Goal: Information Seeking & Learning: Learn about a topic

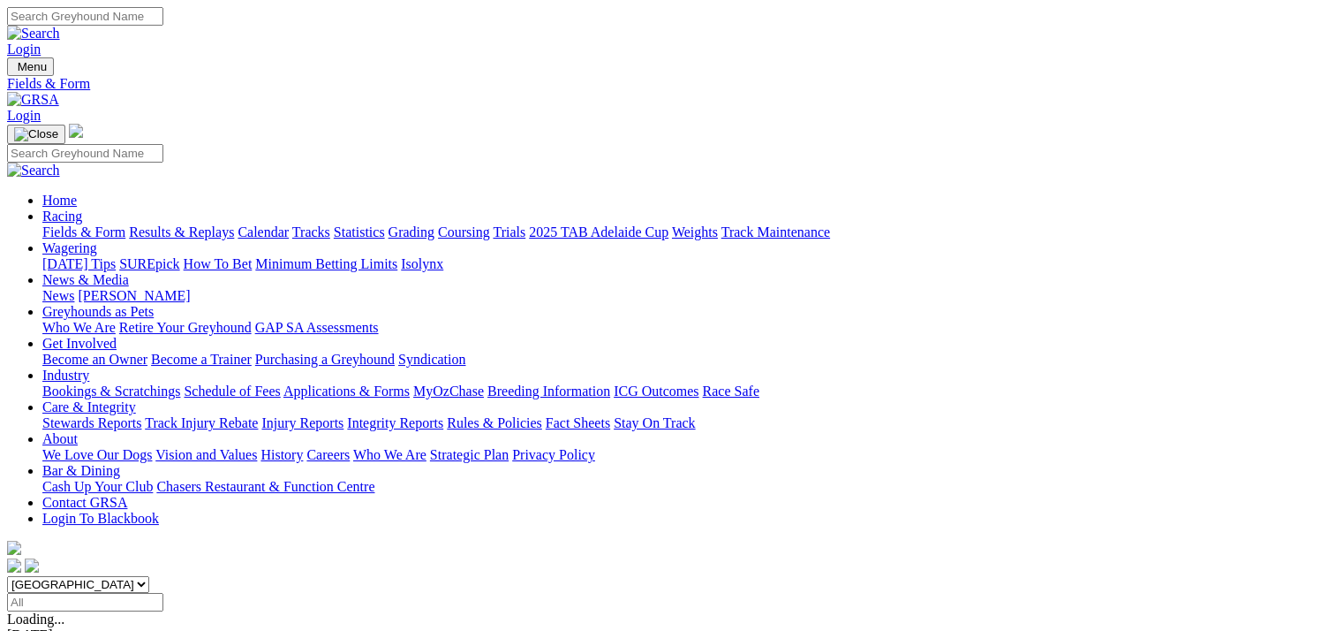
click at [79, 224] on link "Fields & Form" at bounding box center [83, 231] width 83 height 15
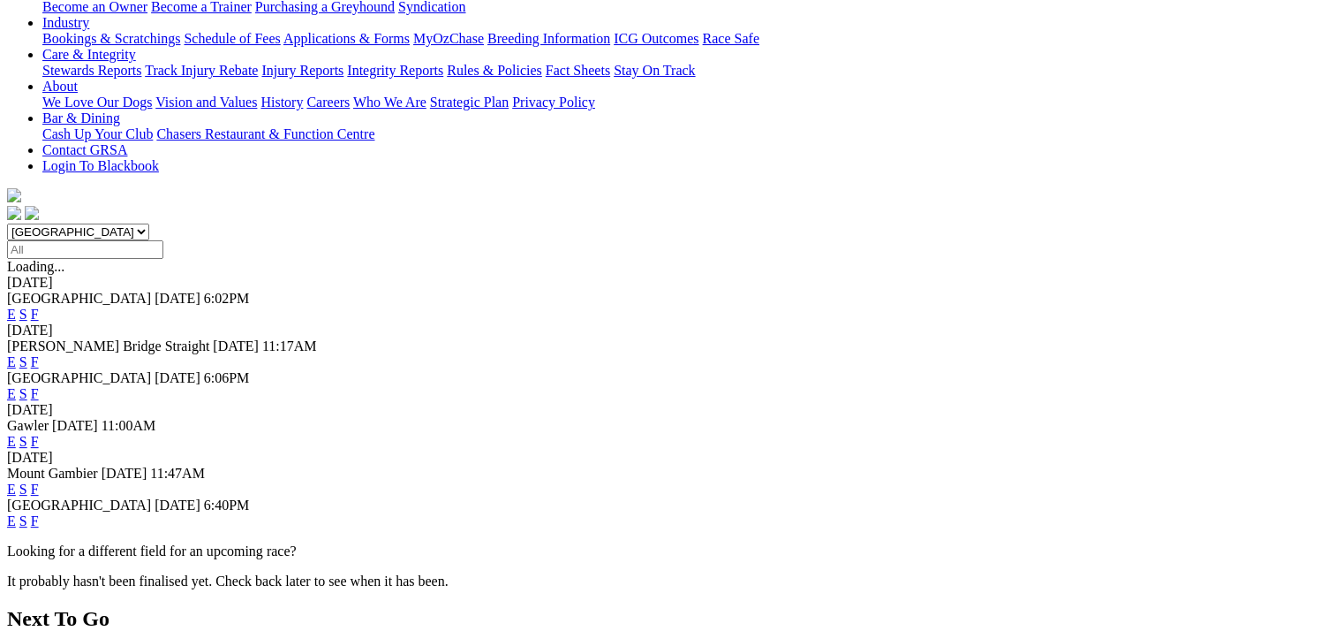
scroll to position [353, 0]
click at [16, 512] on link "E" at bounding box center [11, 519] width 9 height 15
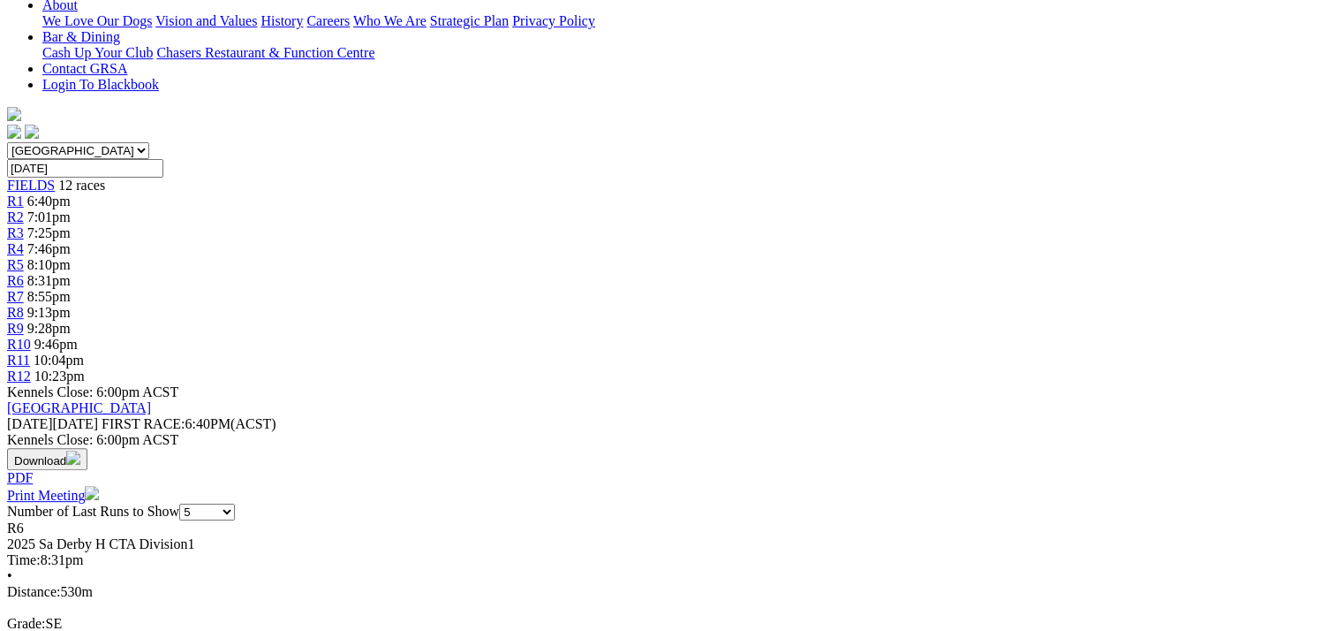
scroll to position [442, 0]
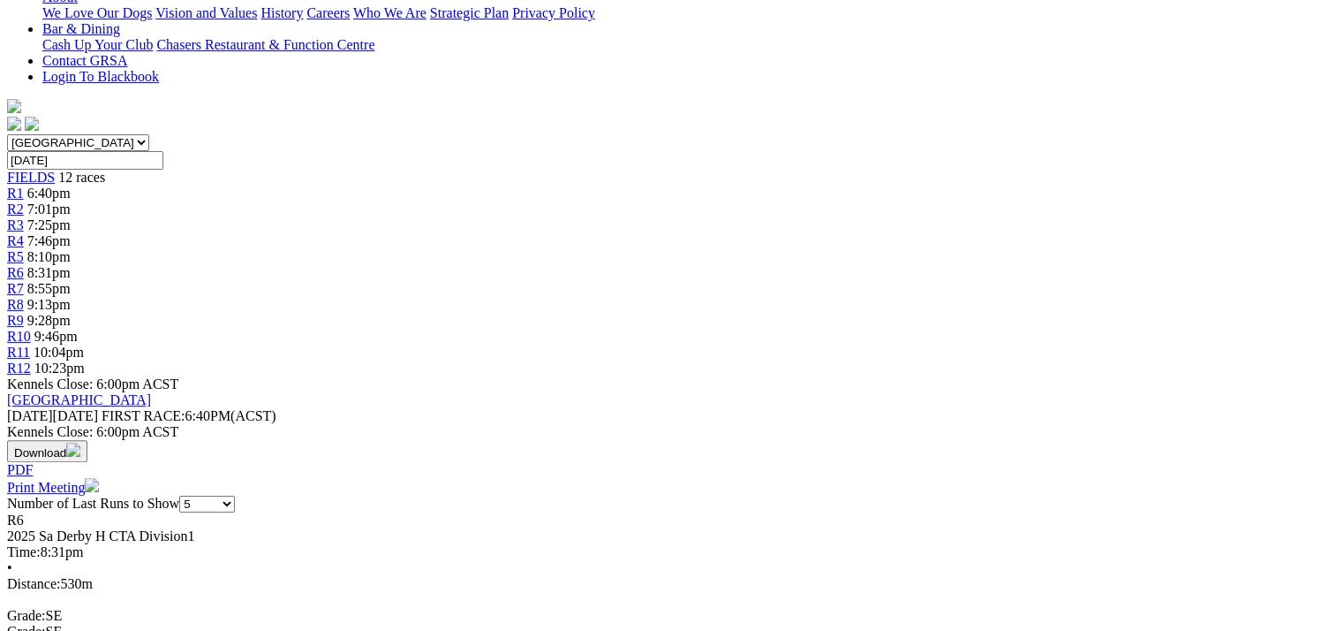
drag, startPoint x: 586, startPoint y: 260, endPoint x: 615, endPoint y: 104, distance: 158.2
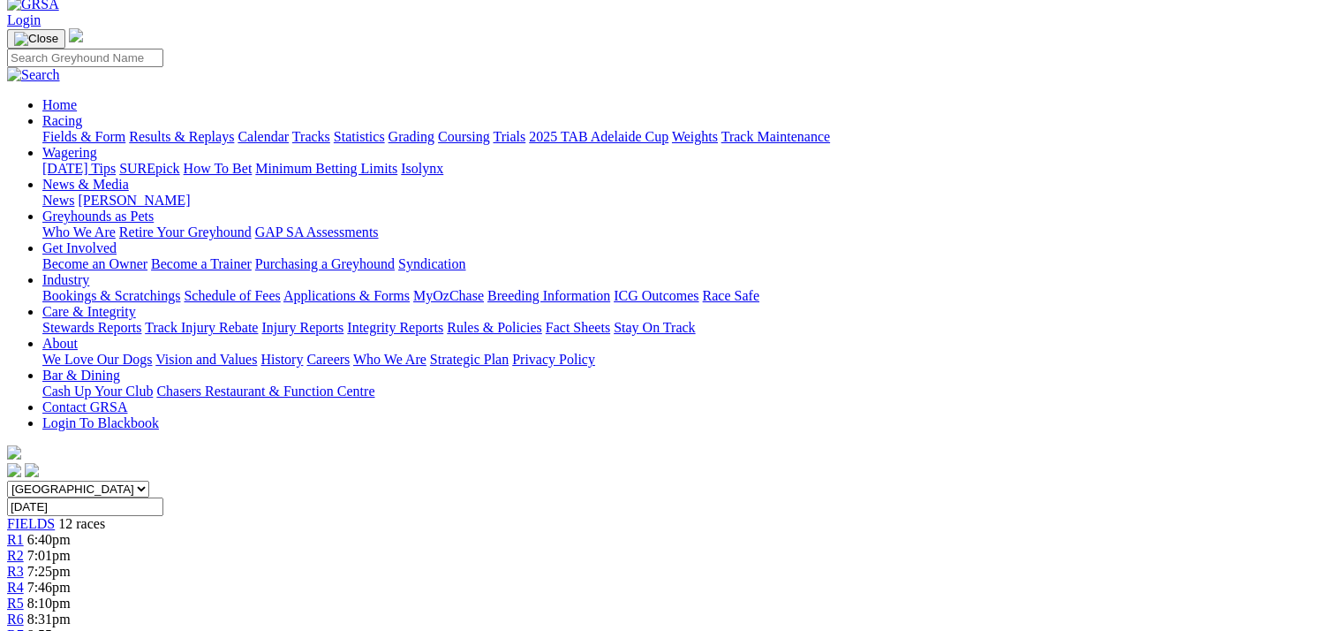
scroll to position [0, 0]
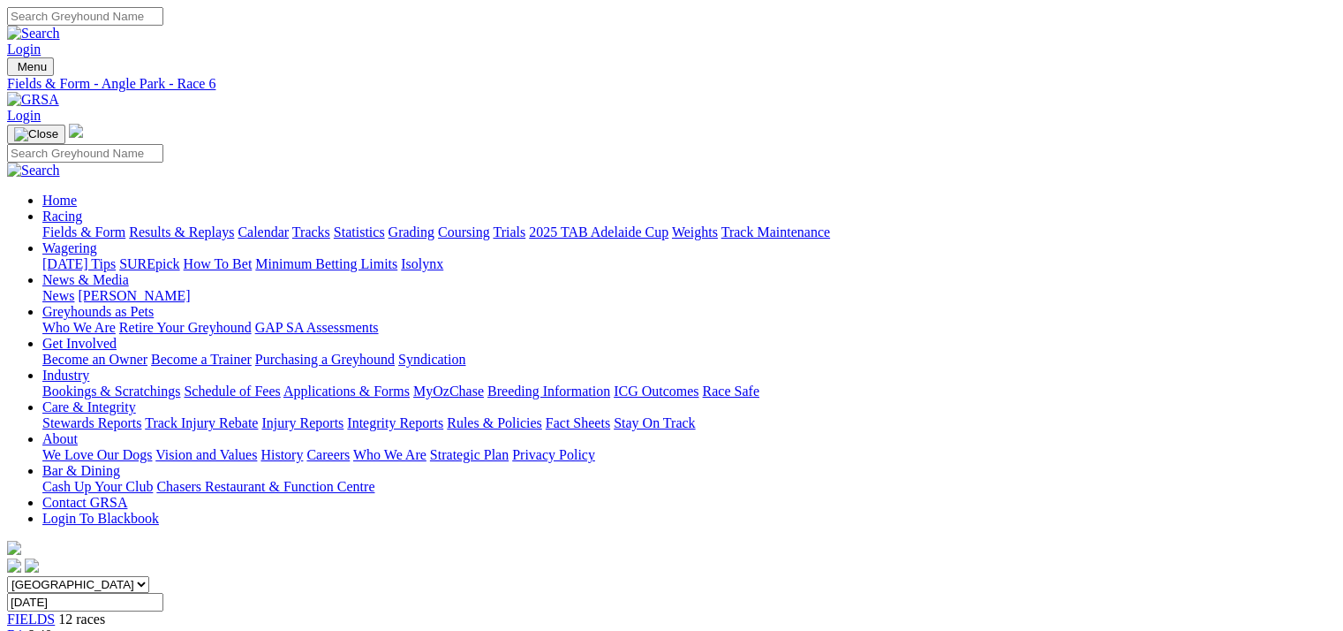
click at [62, 224] on link "Fields & Form" at bounding box center [83, 231] width 83 height 15
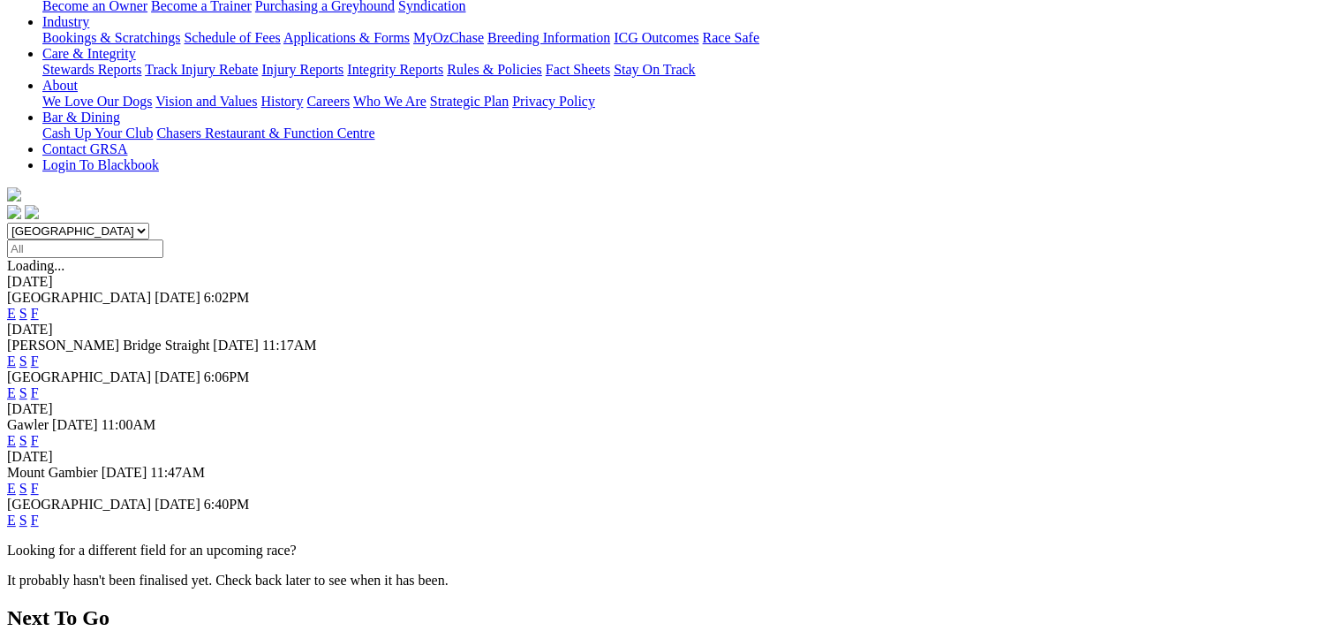
scroll to position [442, 0]
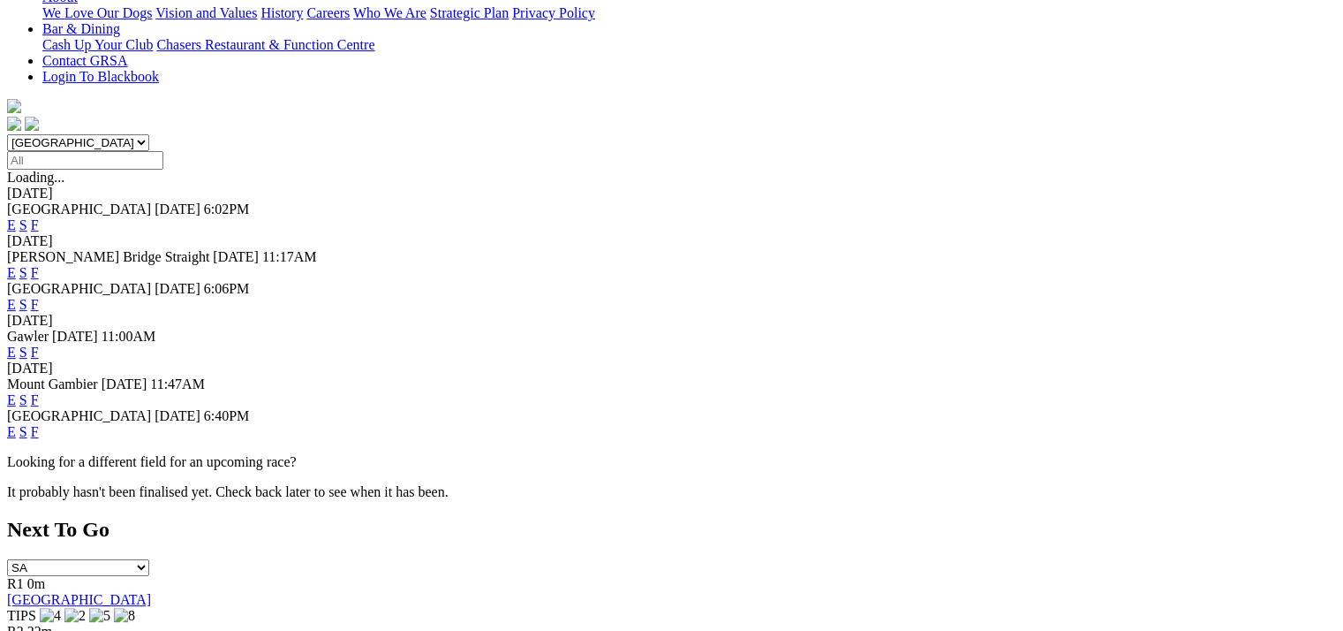
click at [39, 424] on link "F" at bounding box center [35, 431] width 8 height 15
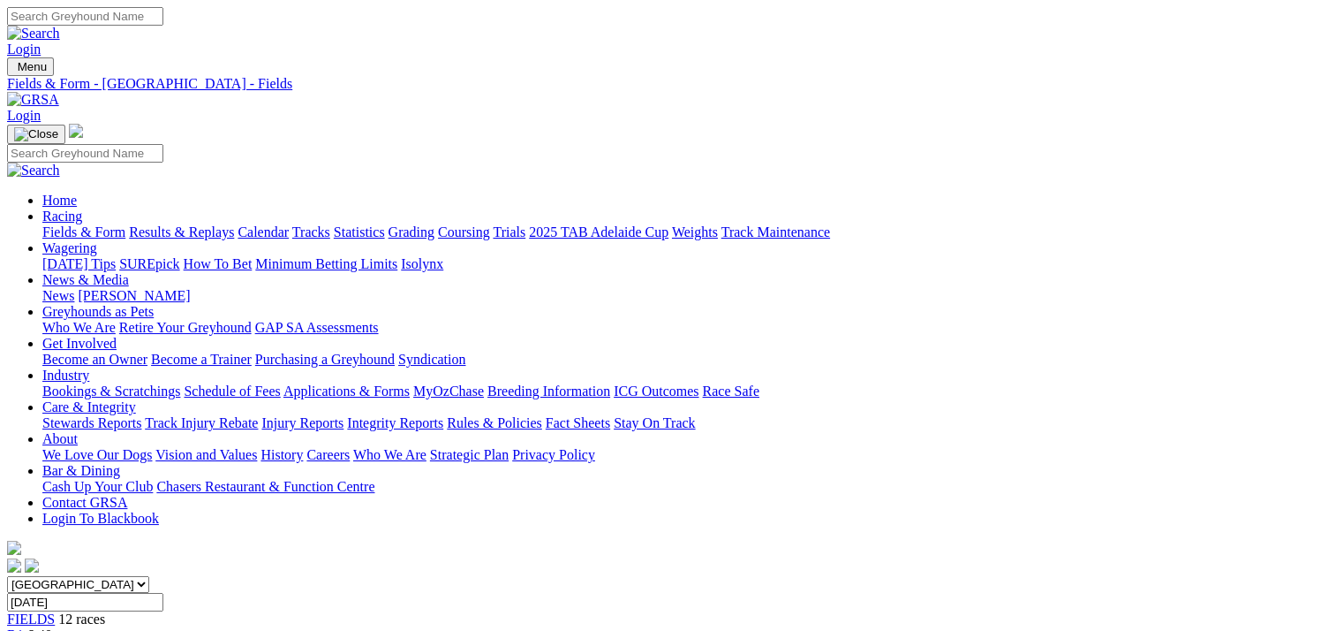
click at [82, 208] on link "Racing" at bounding box center [62, 215] width 40 height 15
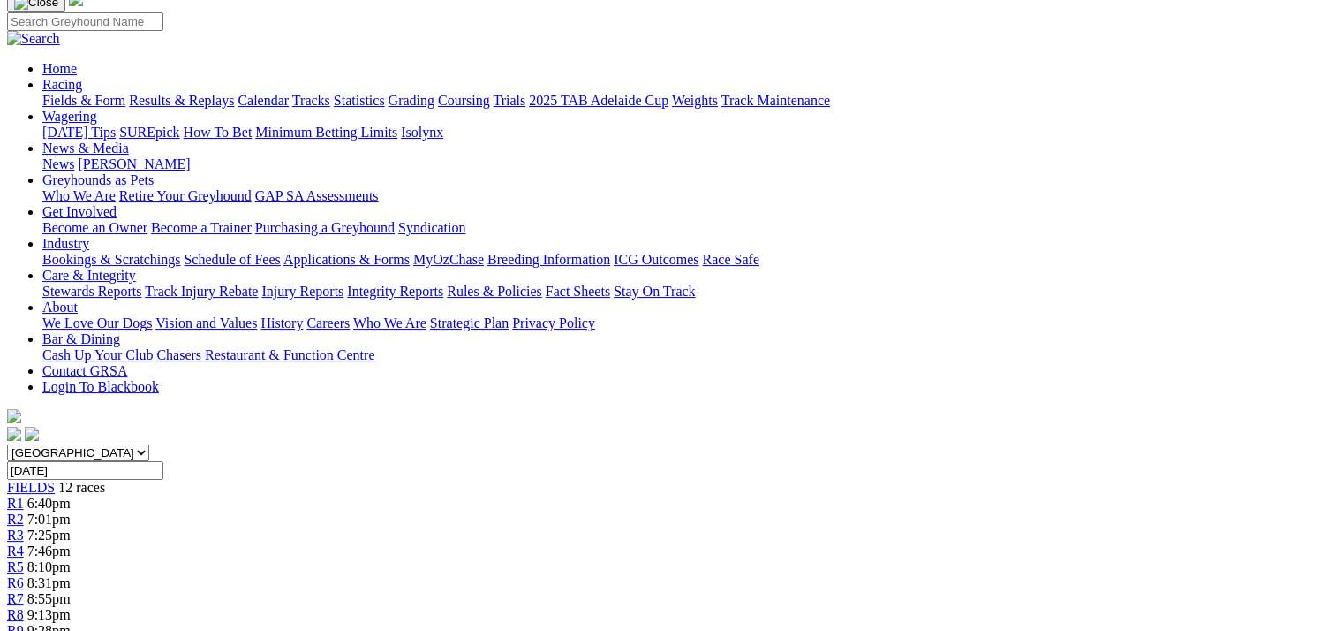
scroll to position [265, 0]
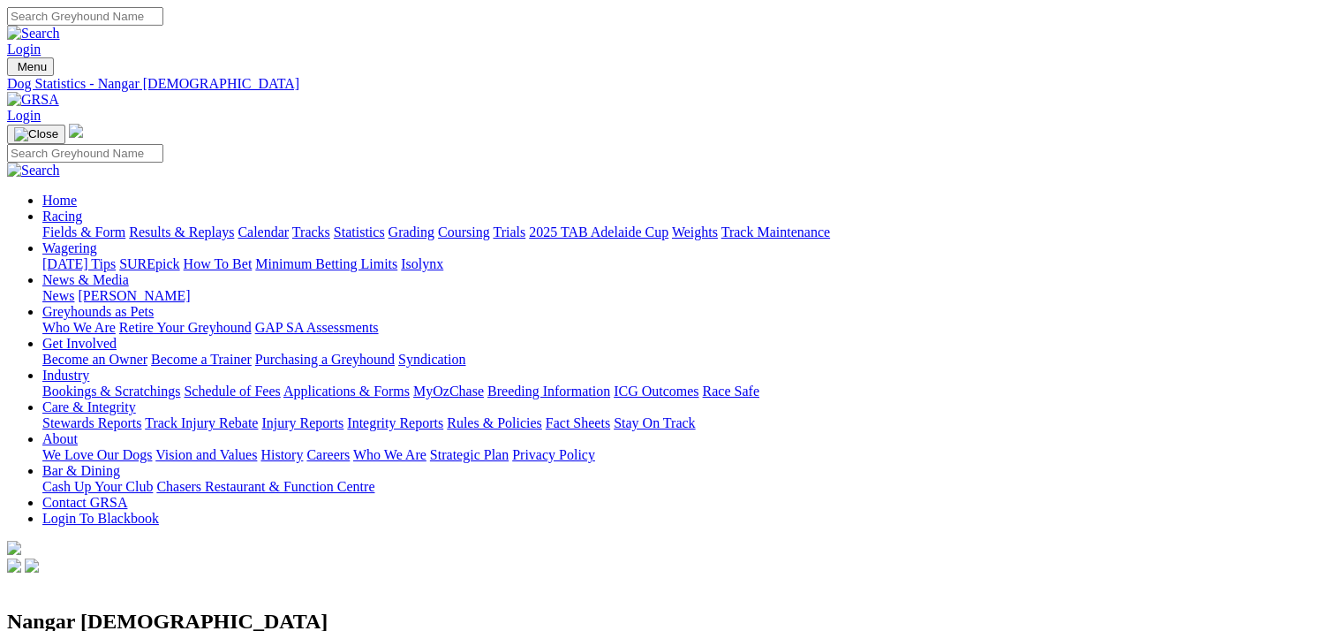
click at [82, 208] on link "Racing" at bounding box center [62, 215] width 40 height 15
click at [42, 224] on link "Fields & Form" at bounding box center [83, 231] width 83 height 15
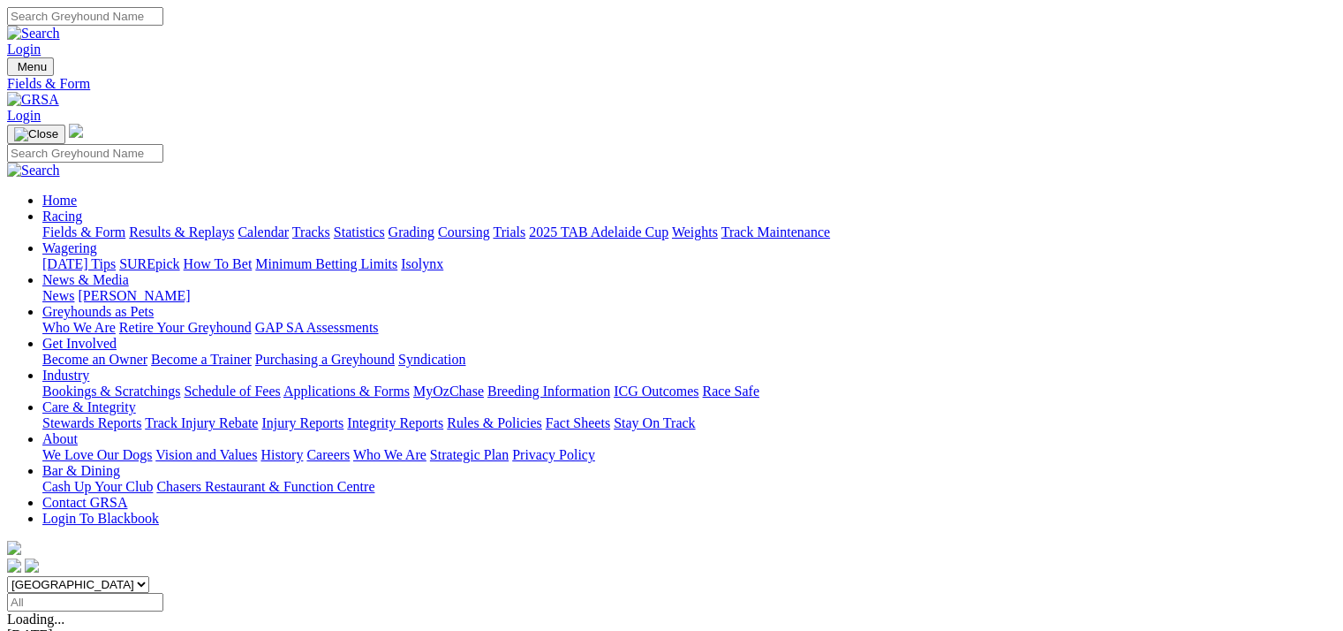
click at [82, 208] on link "Racing" at bounding box center [62, 215] width 40 height 15
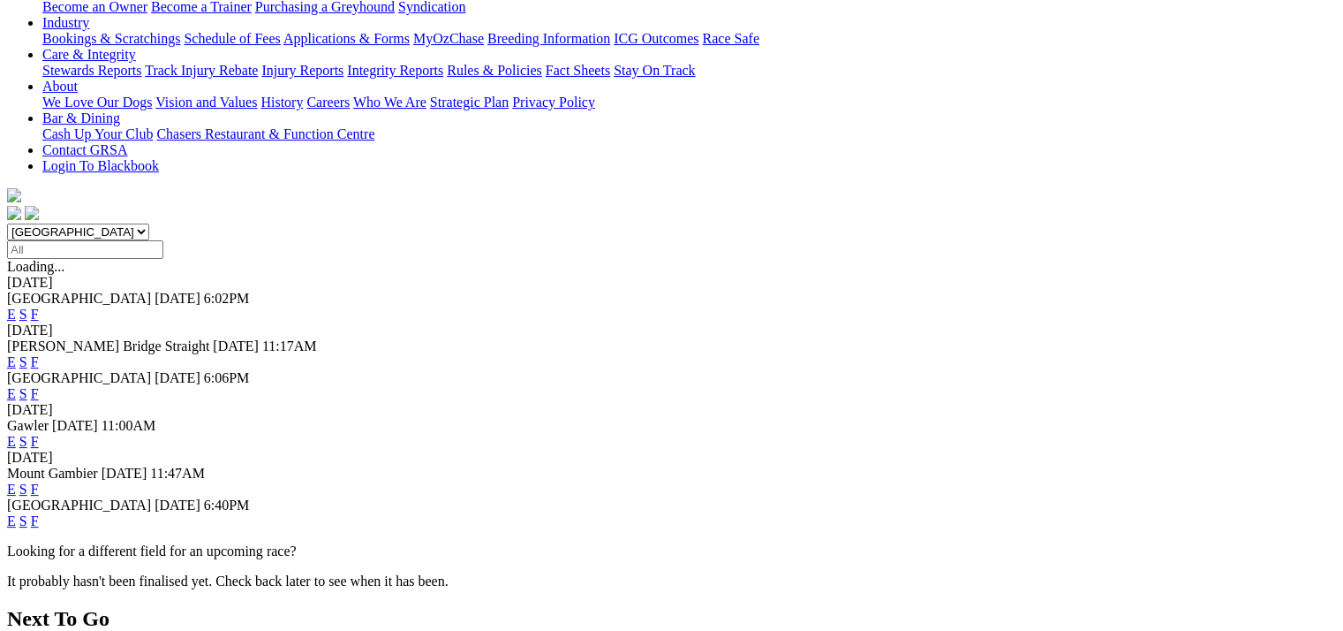
scroll to position [442, 0]
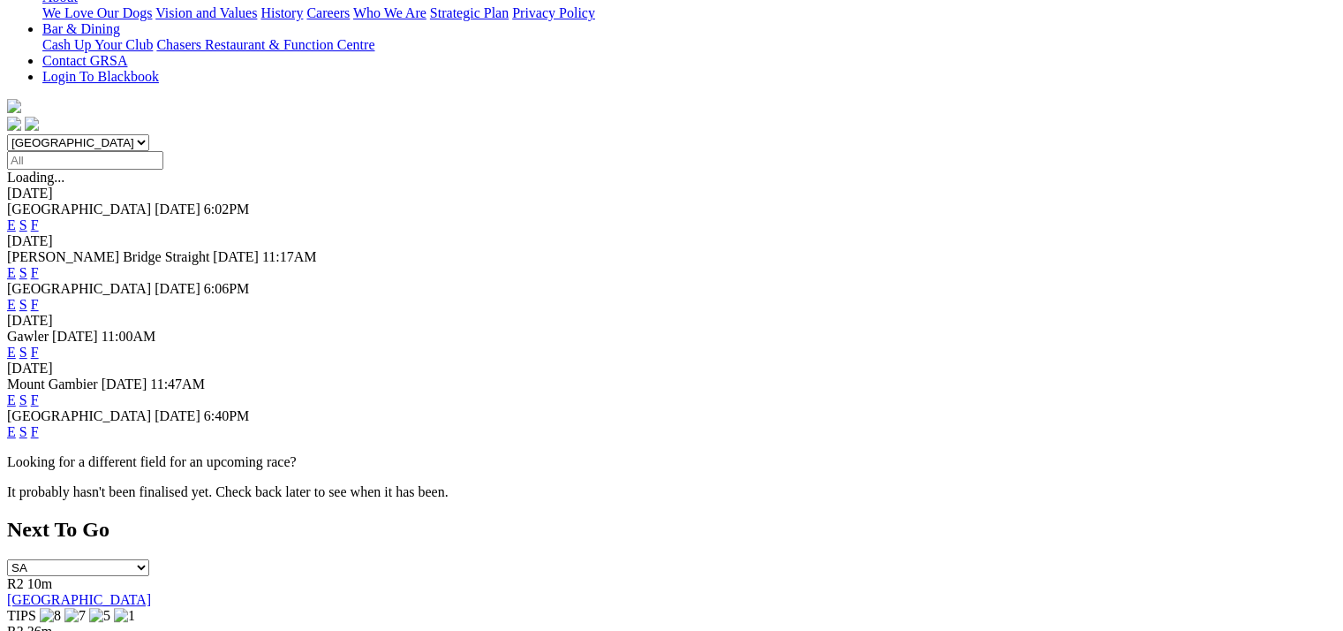
click at [39, 424] on link "F" at bounding box center [35, 431] width 8 height 15
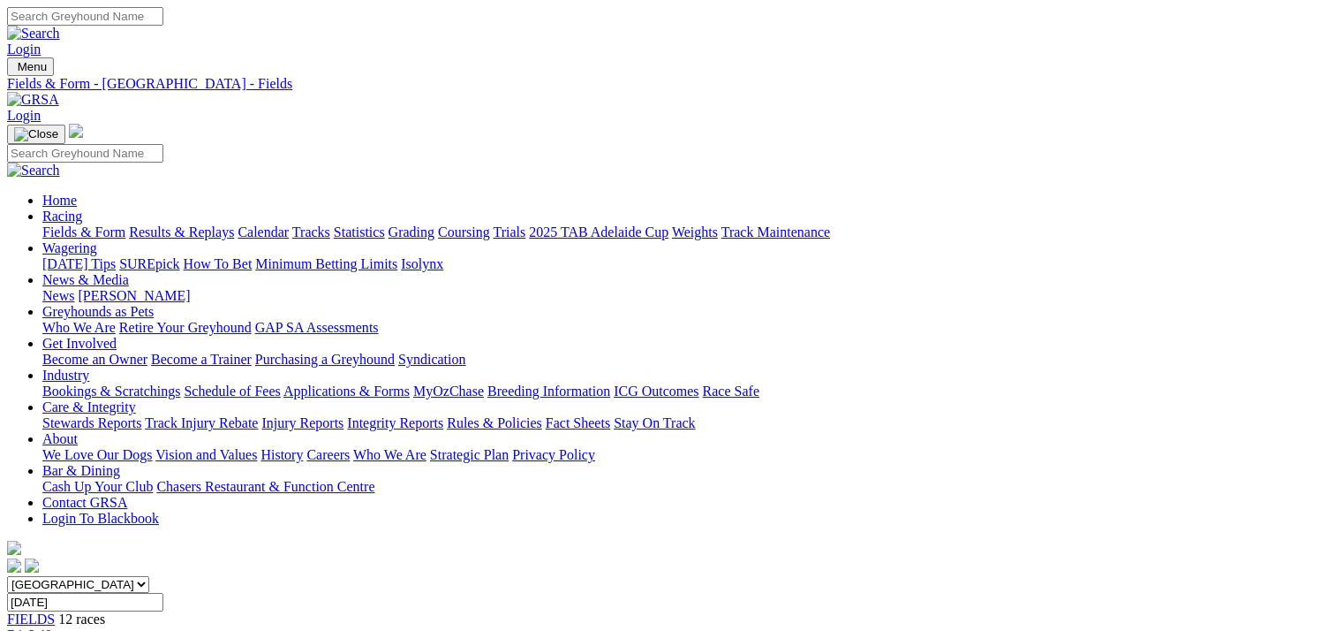
click at [49, 224] on link "Fields & Form" at bounding box center [83, 231] width 83 height 15
click at [51, 224] on link "Fields & Form" at bounding box center [83, 231] width 83 height 15
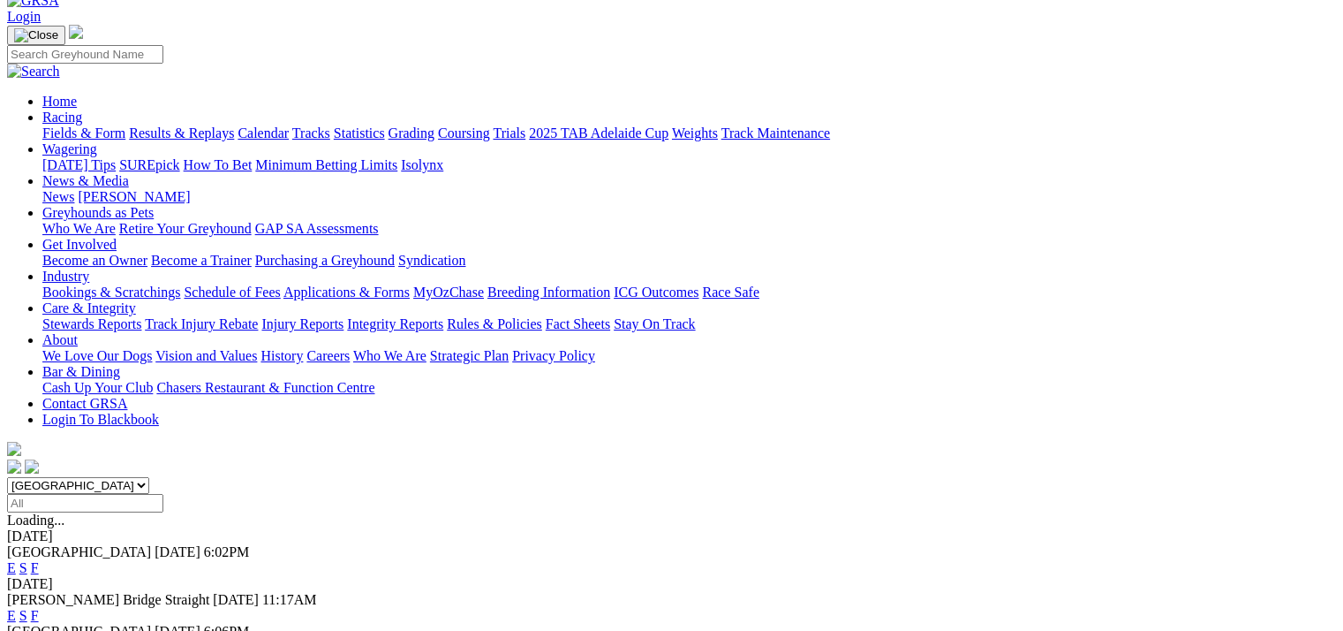
scroll to position [265, 0]
